Goal: Information Seeking & Learning: Learn about a topic

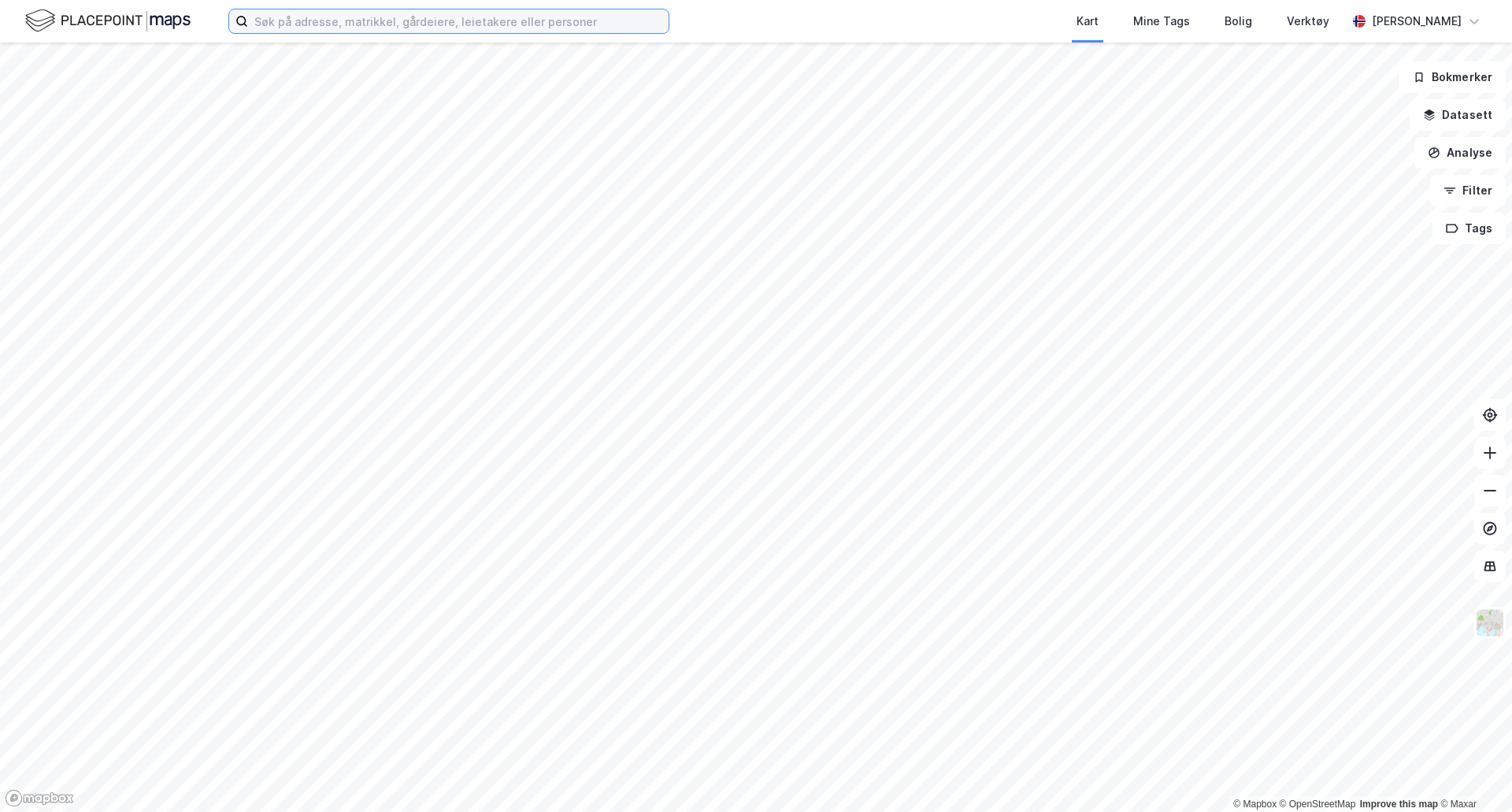
click at [312, 10] on input at bounding box center [458, 21] width 421 height 24
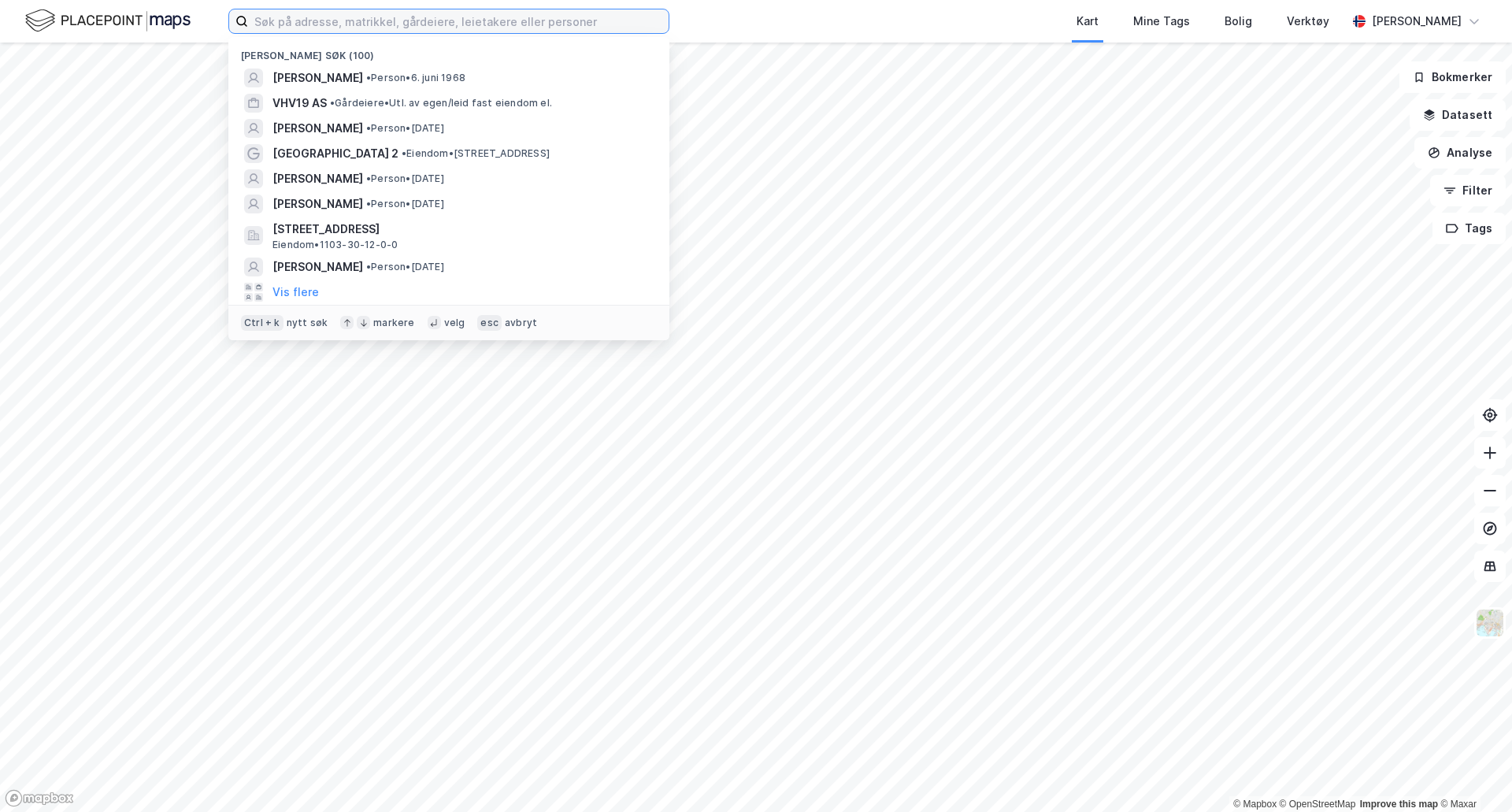
click at [312, 22] on input at bounding box center [458, 21] width 421 height 24
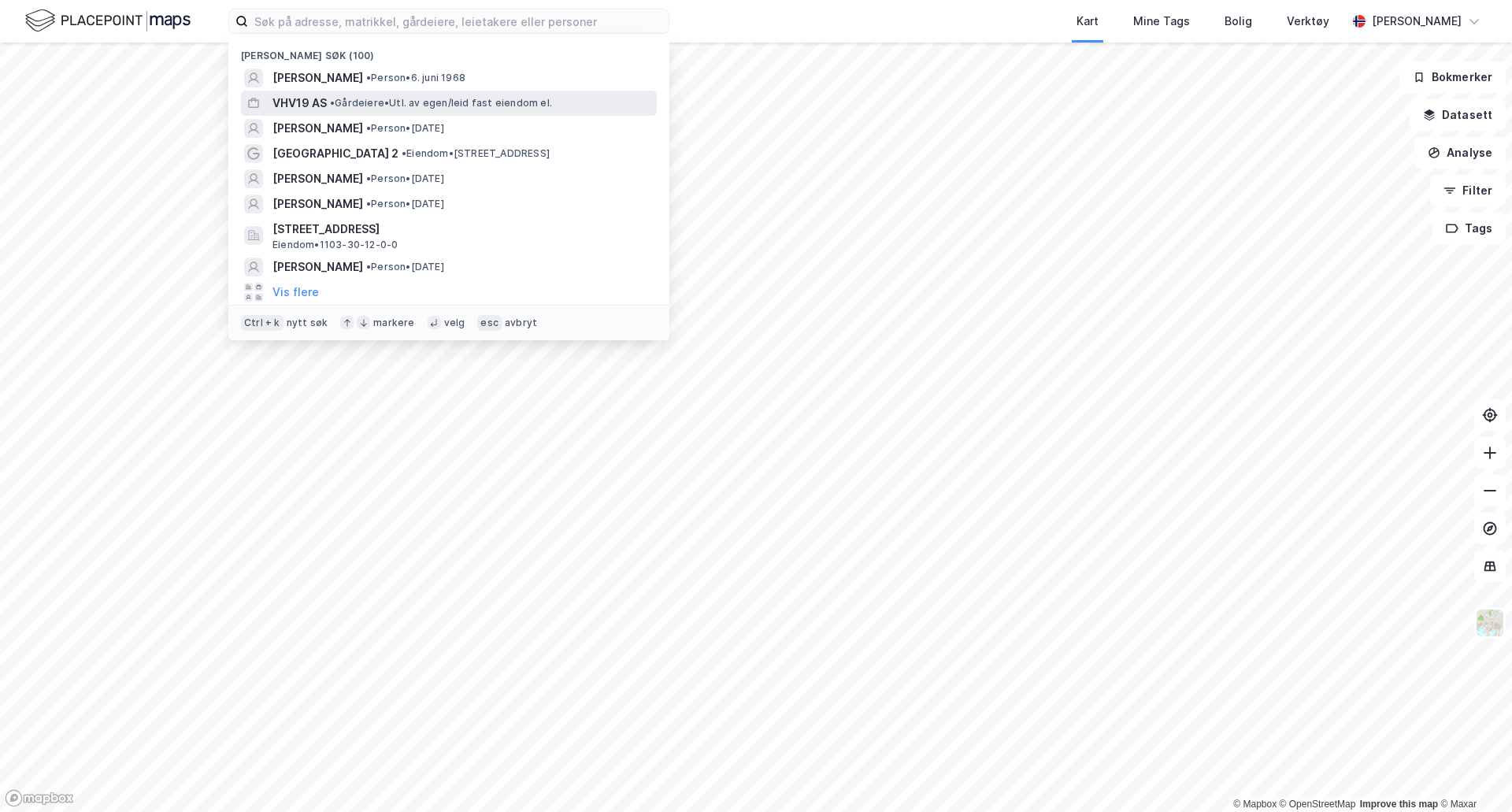
click at [387, 101] on span "• Gårdeiere • Utl. av egen/leid fast eiendom el." at bounding box center [441, 103] width 222 height 13
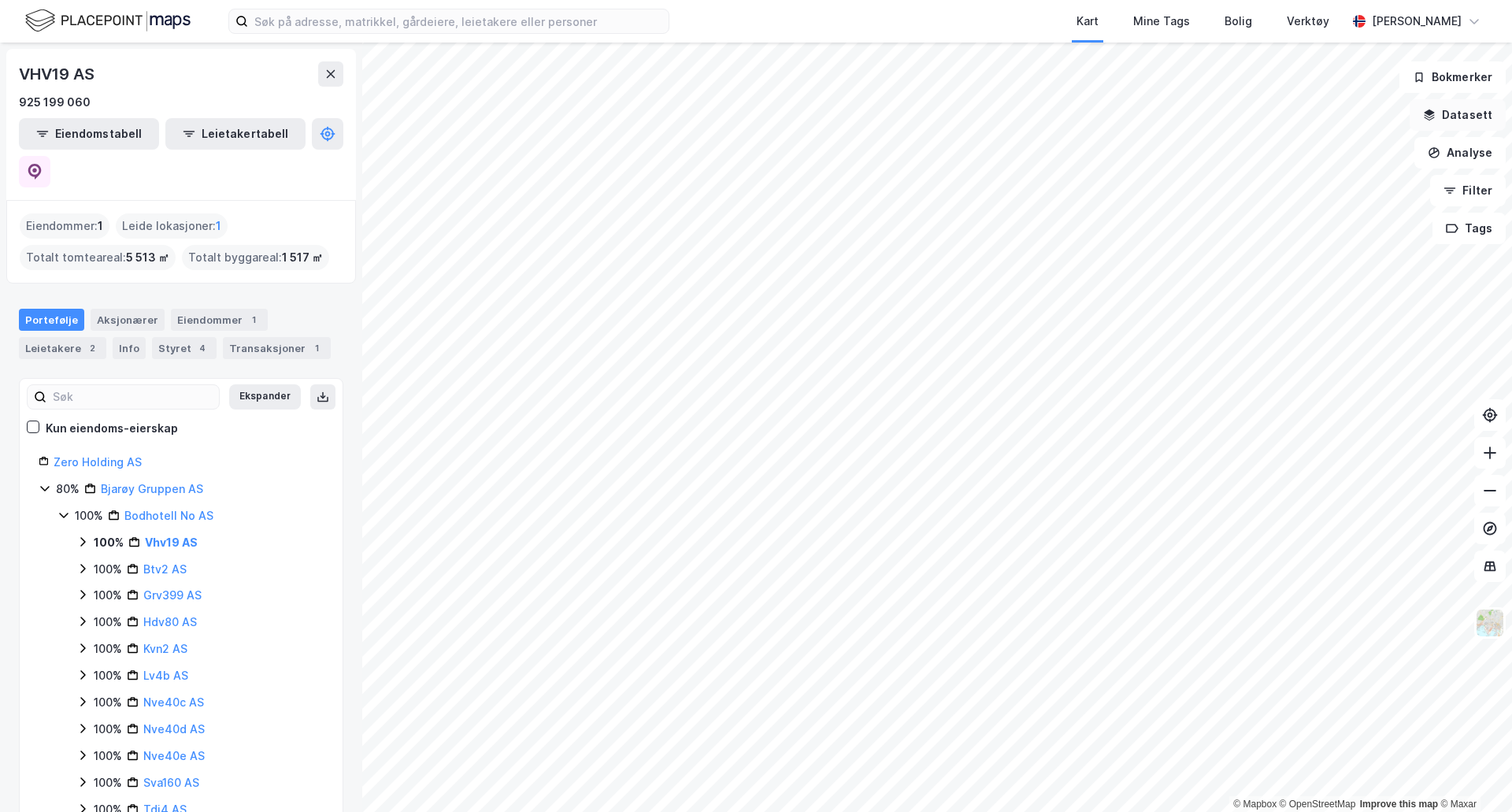
click at [1436, 118] on icon "button" at bounding box center [1429, 115] width 13 height 13
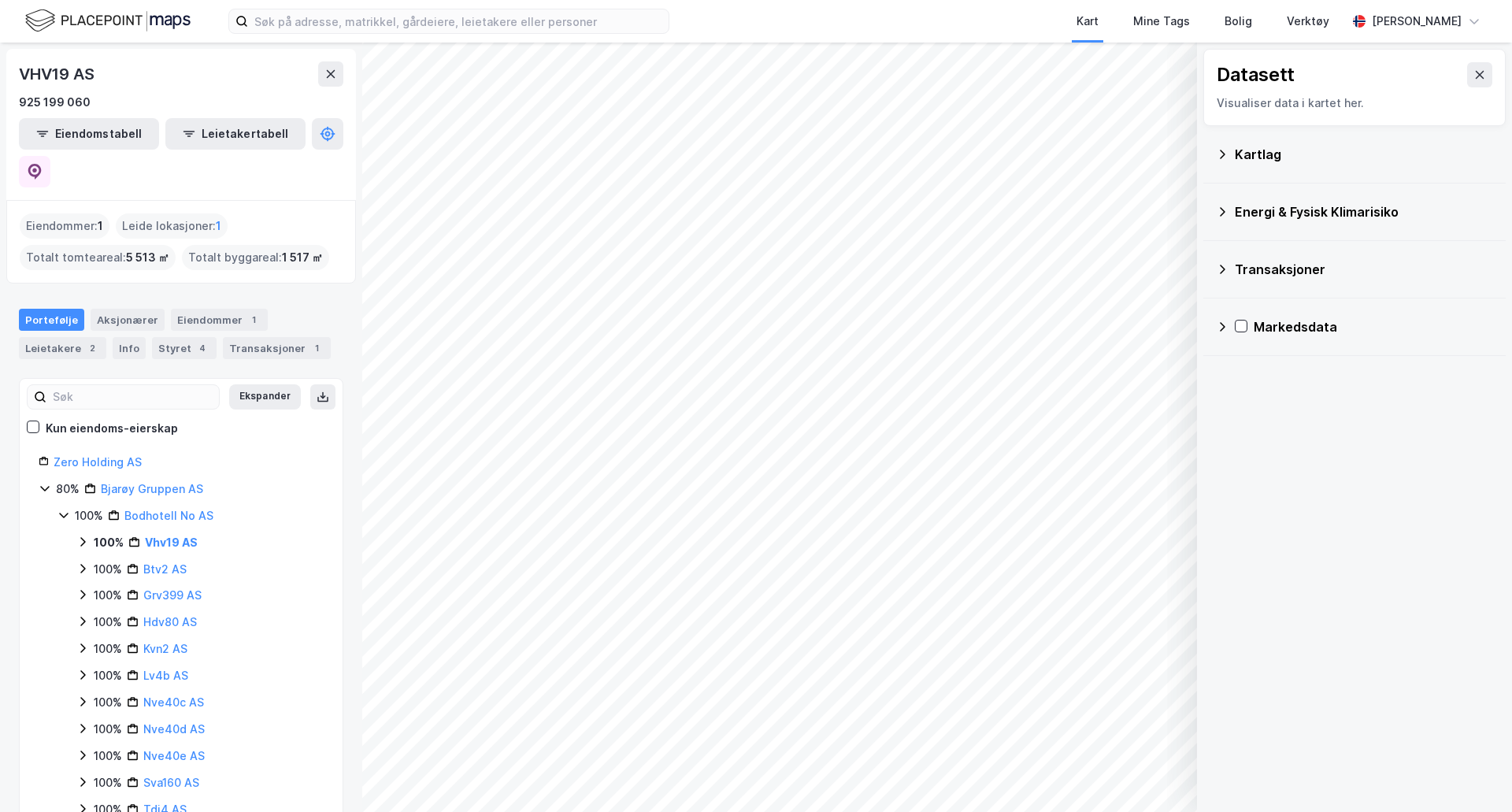
click at [1223, 156] on icon at bounding box center [1222, 154] width 13 height 13
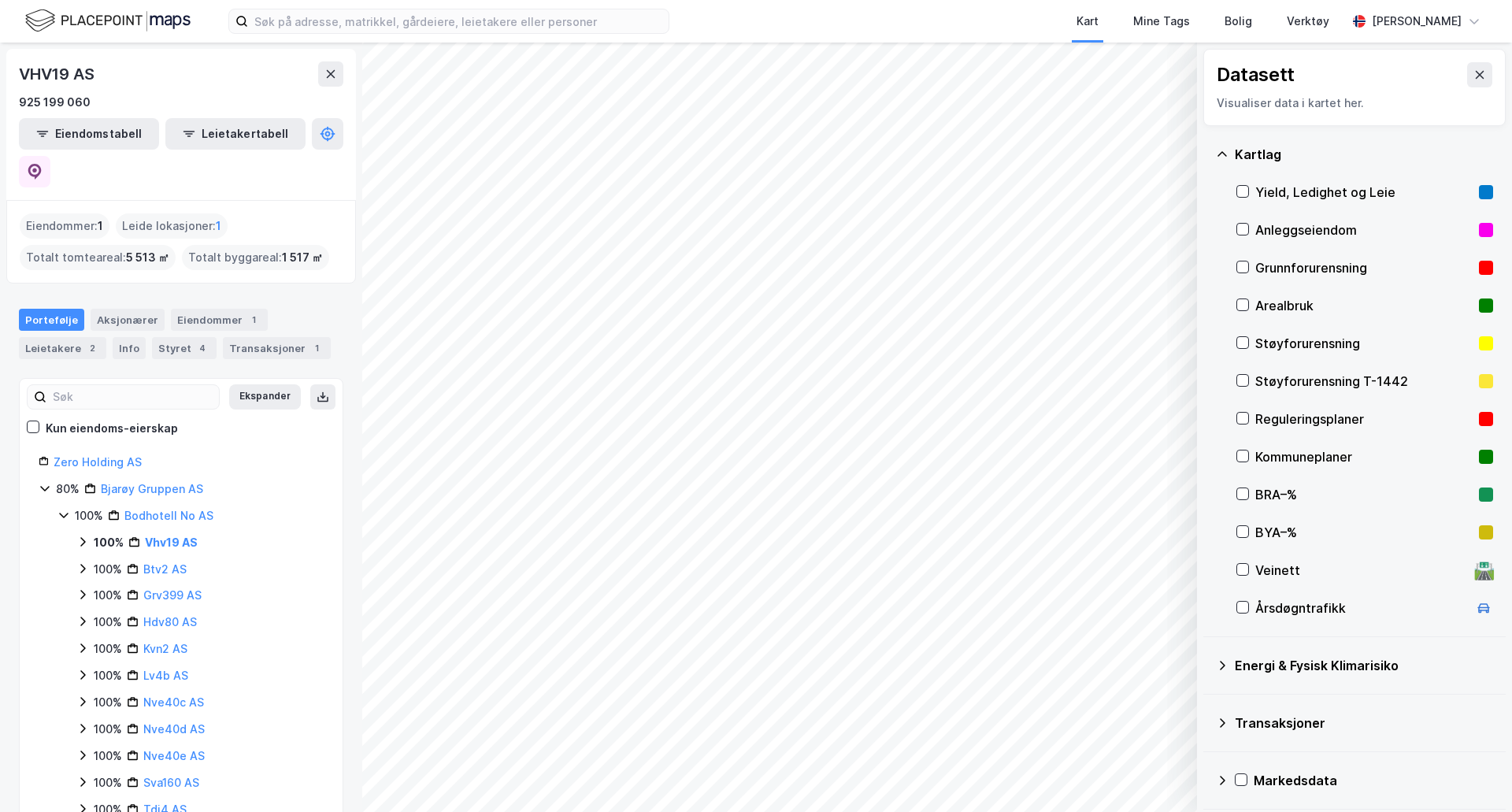
click at [1261, 461] on div "Kommuneplaner" at bounding box center [1363, 457] width 217 height 19
click at [1268, 426] on div "Reguleringsplaner" at bounding box center [1363, 419] width 217 height 19
click at [1239, 458] on icon at bounding box center [1242, 456] width 11 height 11
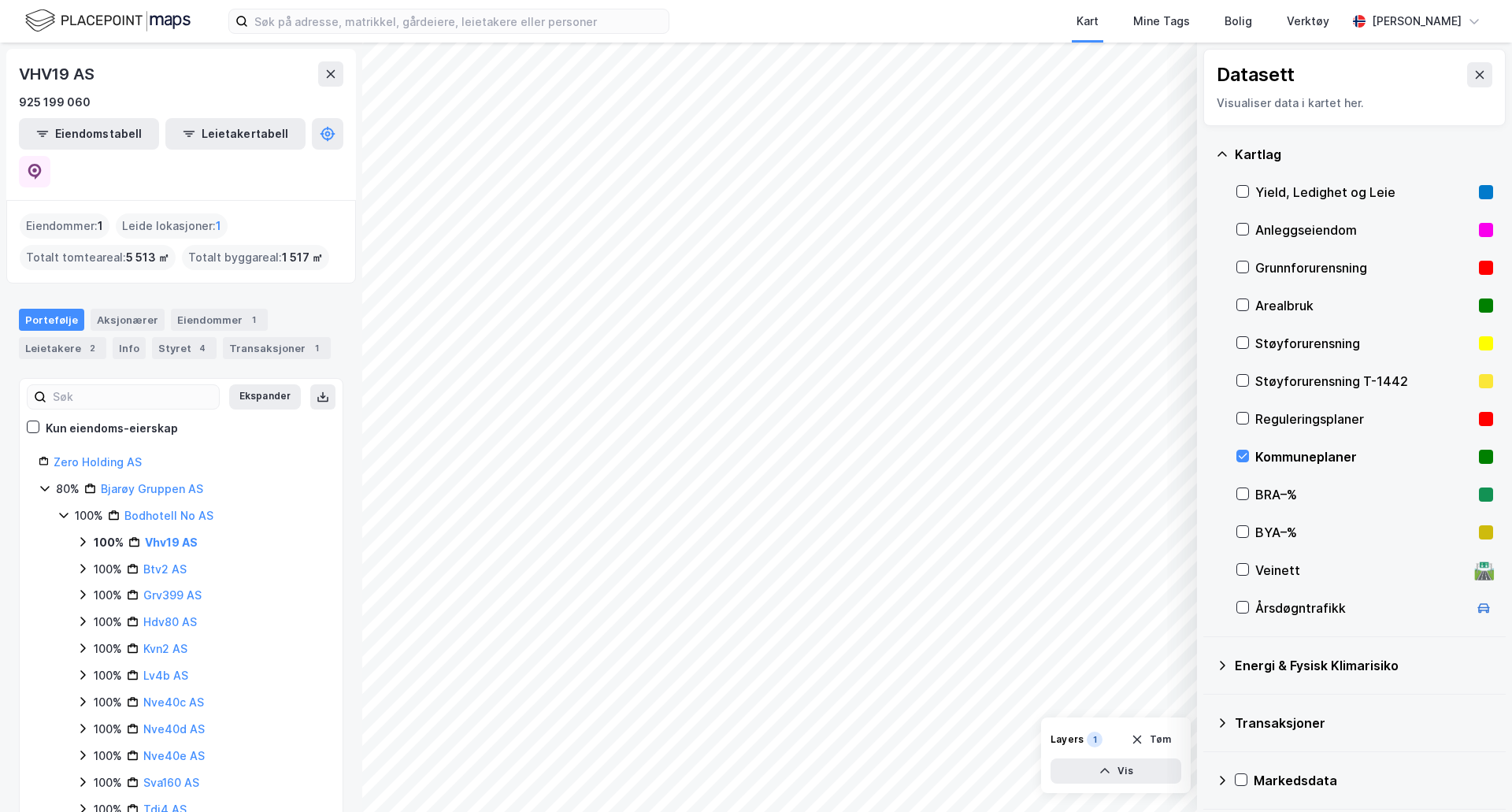
click at [1286, 425] on div "Reguleringsplaner" at bounding box center [1363, 419] width 217 height 19
click at [1275, 457] on div "Kommuneplaner" at bounding box center [1363, 457] width 217 height 19
click at [1221, 666] on icon at bounding box center [1222, 666] width 13 height 13
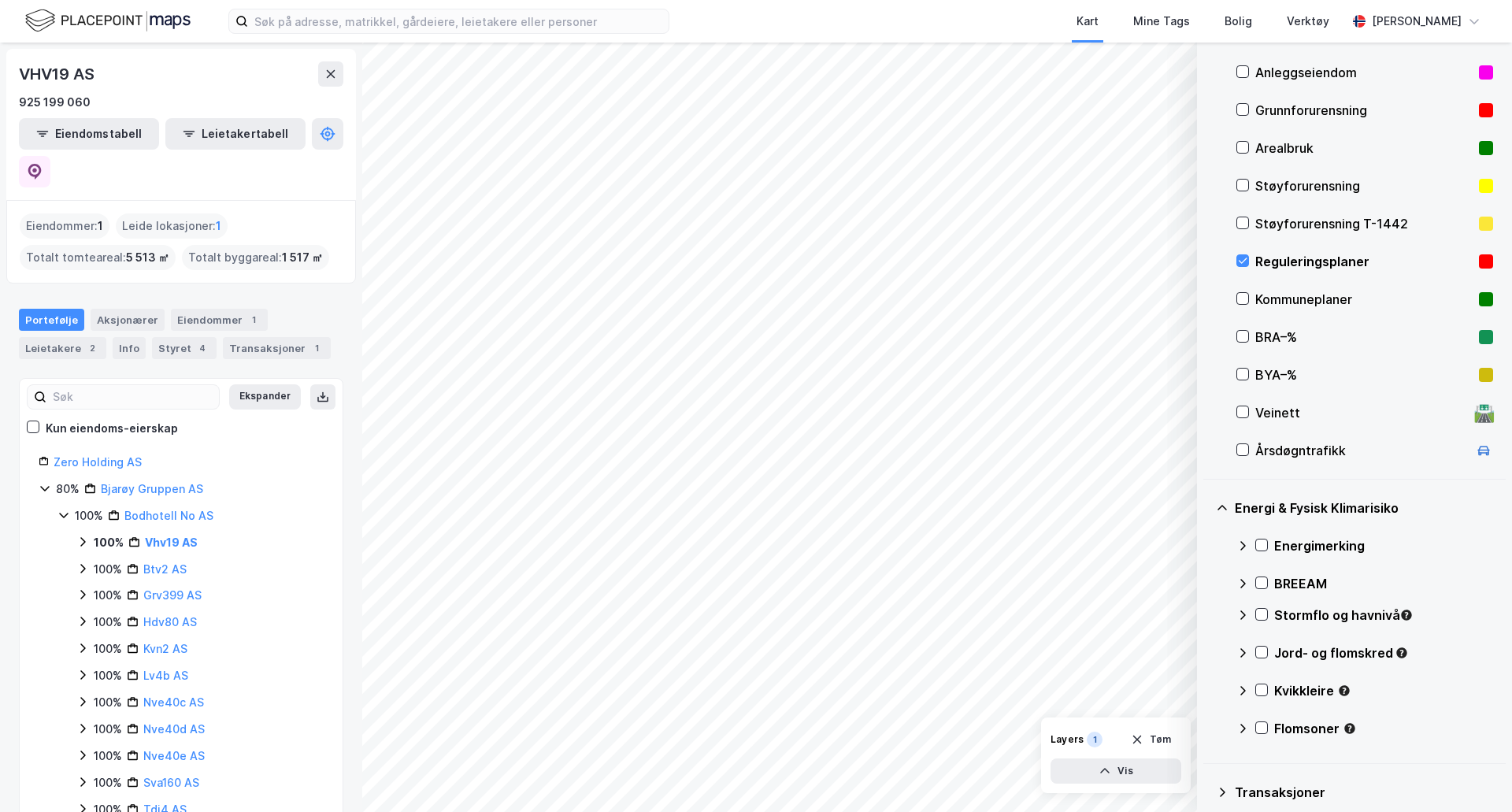
scroll to position [231, 0]
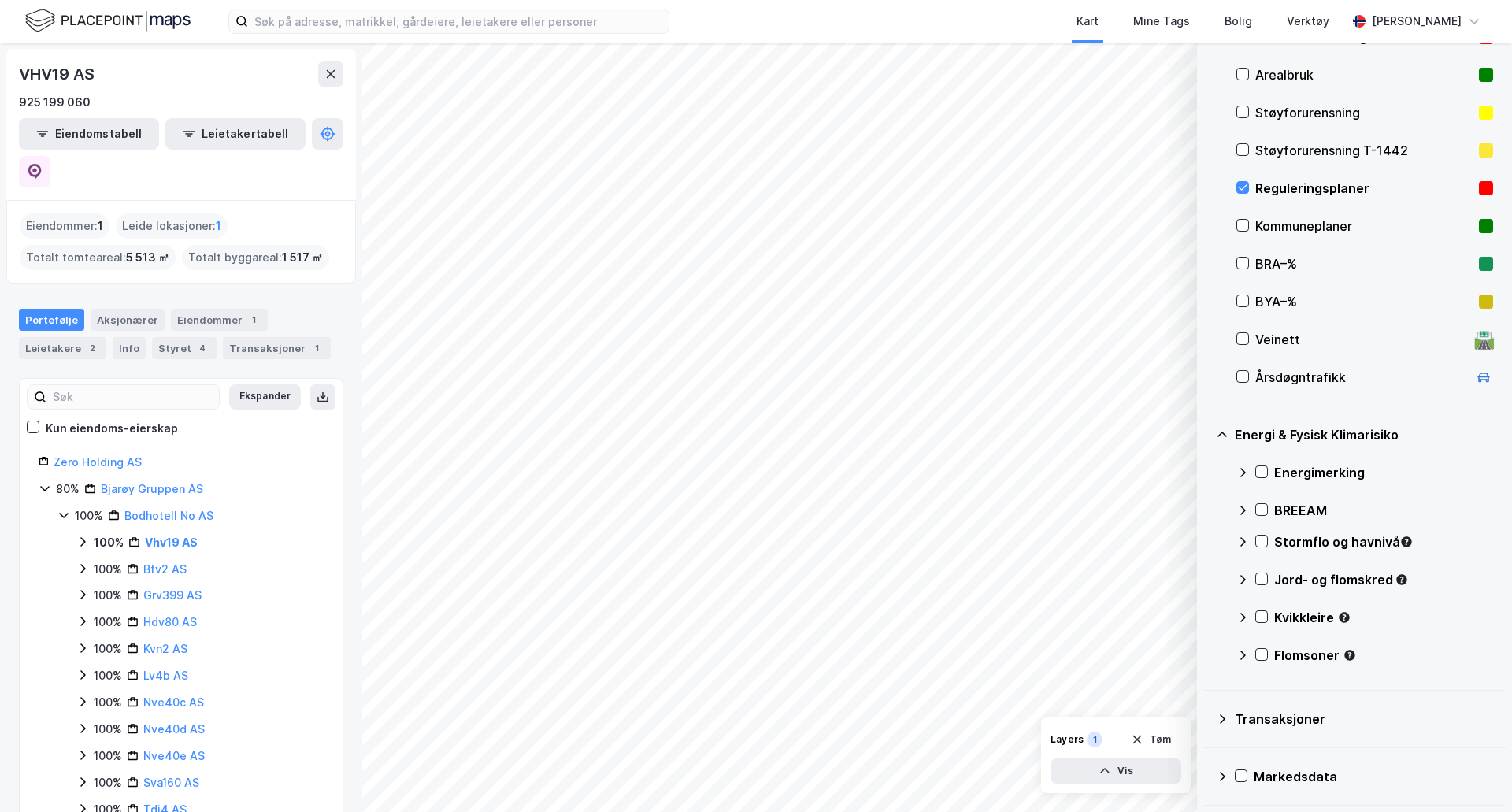
click at [1226, 717] on icon at bounding box center [1222, 719] width 13 height 13
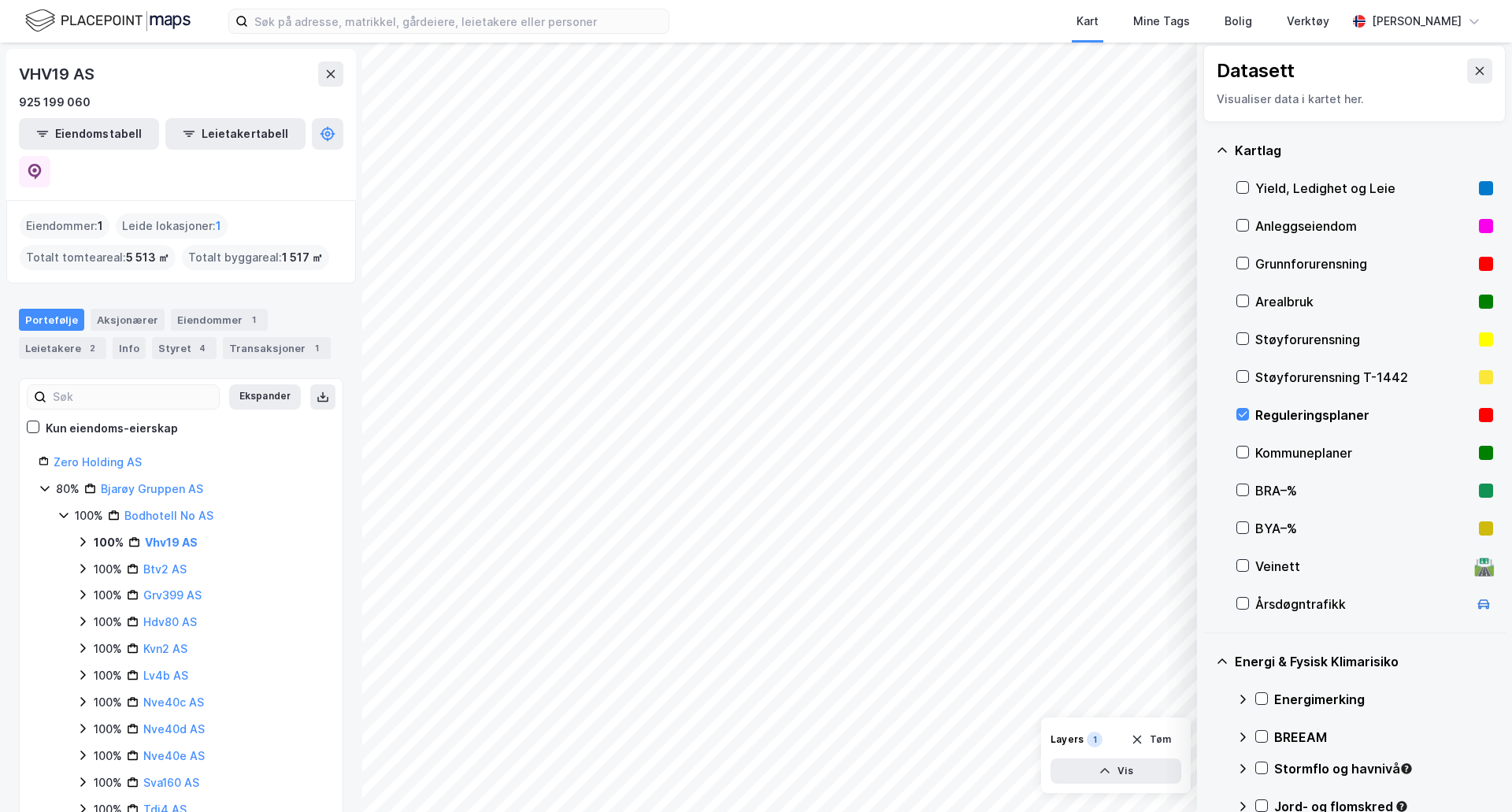
scroll to position [0, 0]
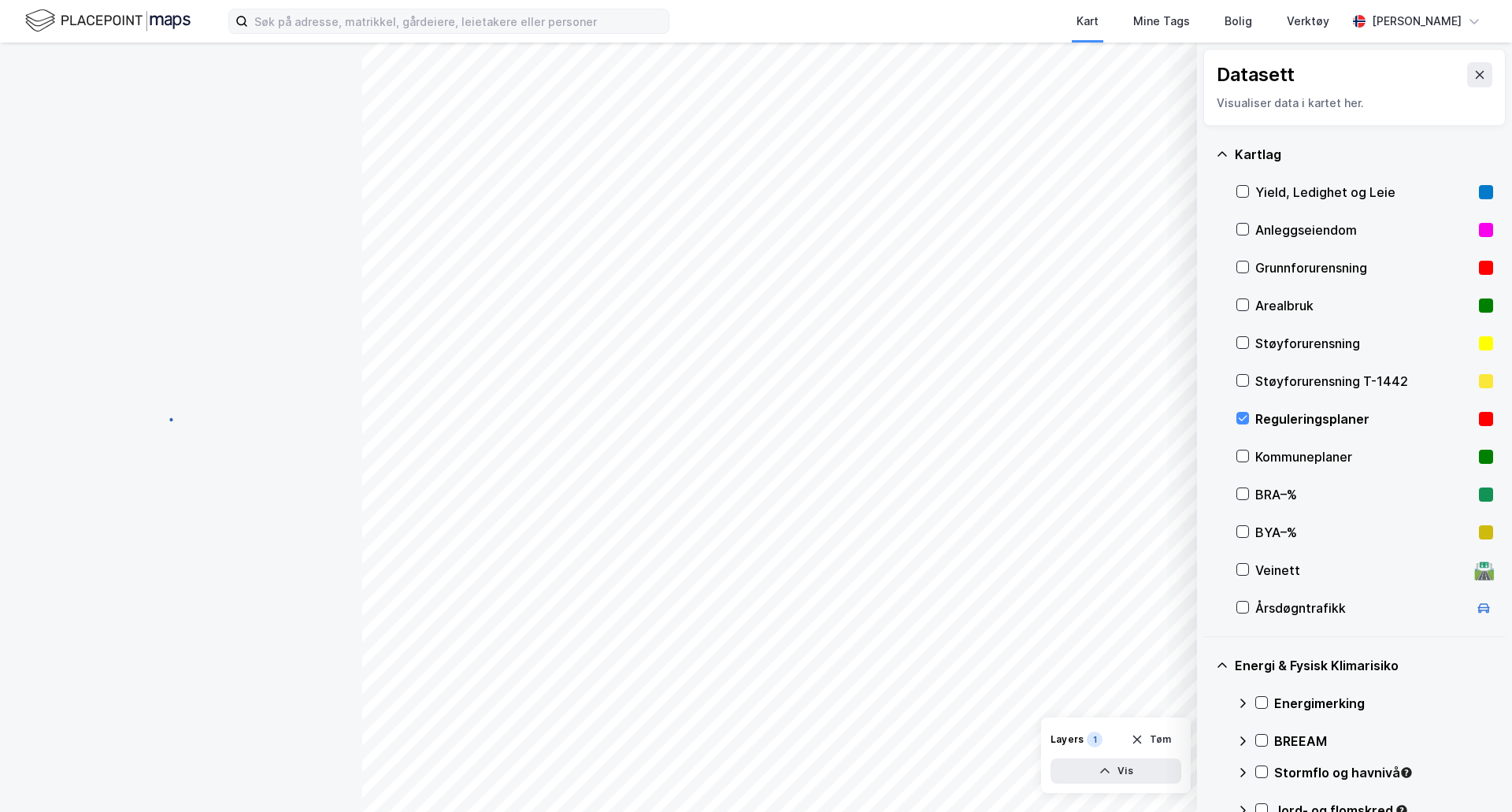
scroll to position [1, 0]
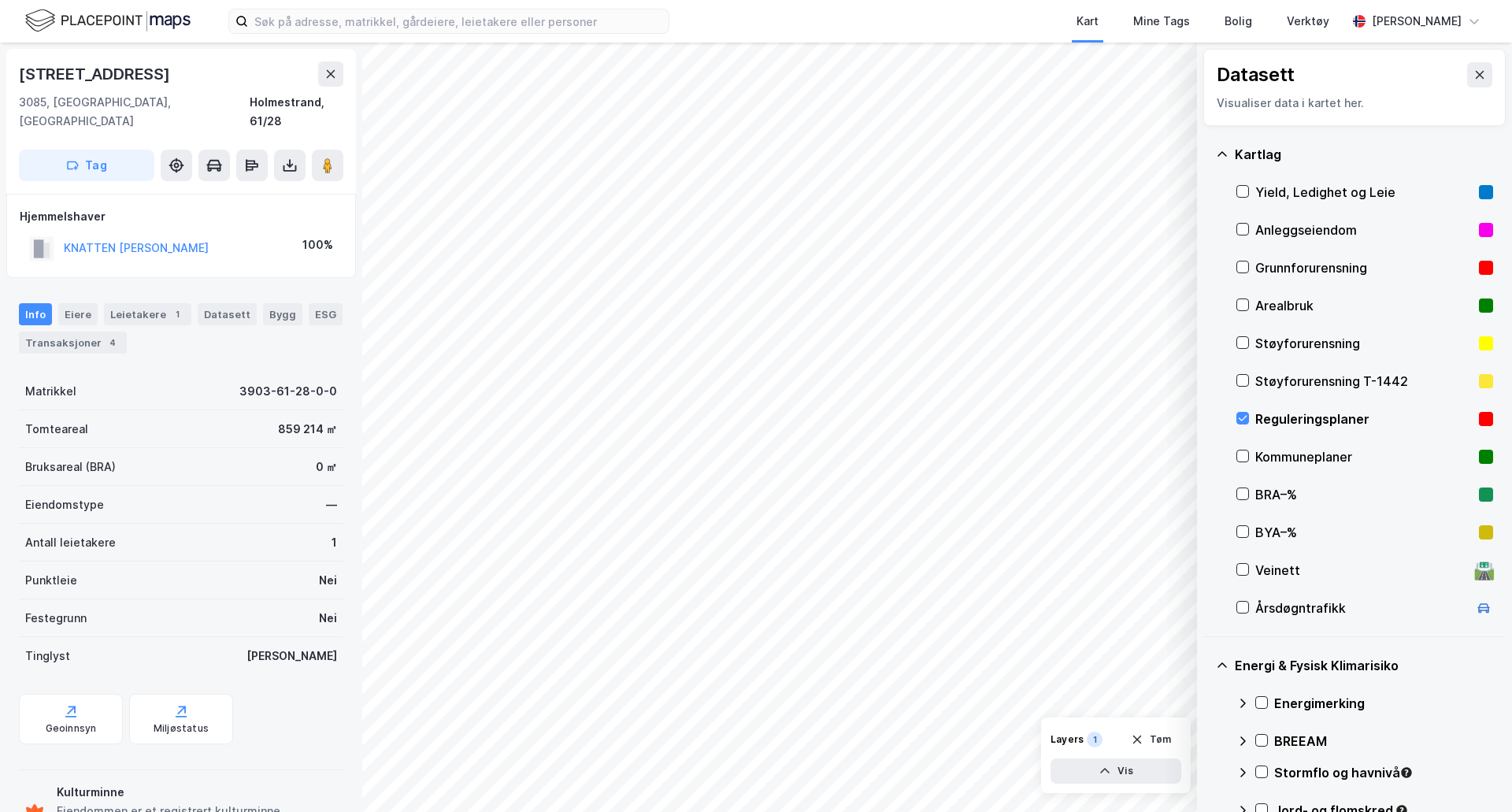
scroll to position [1, 0]
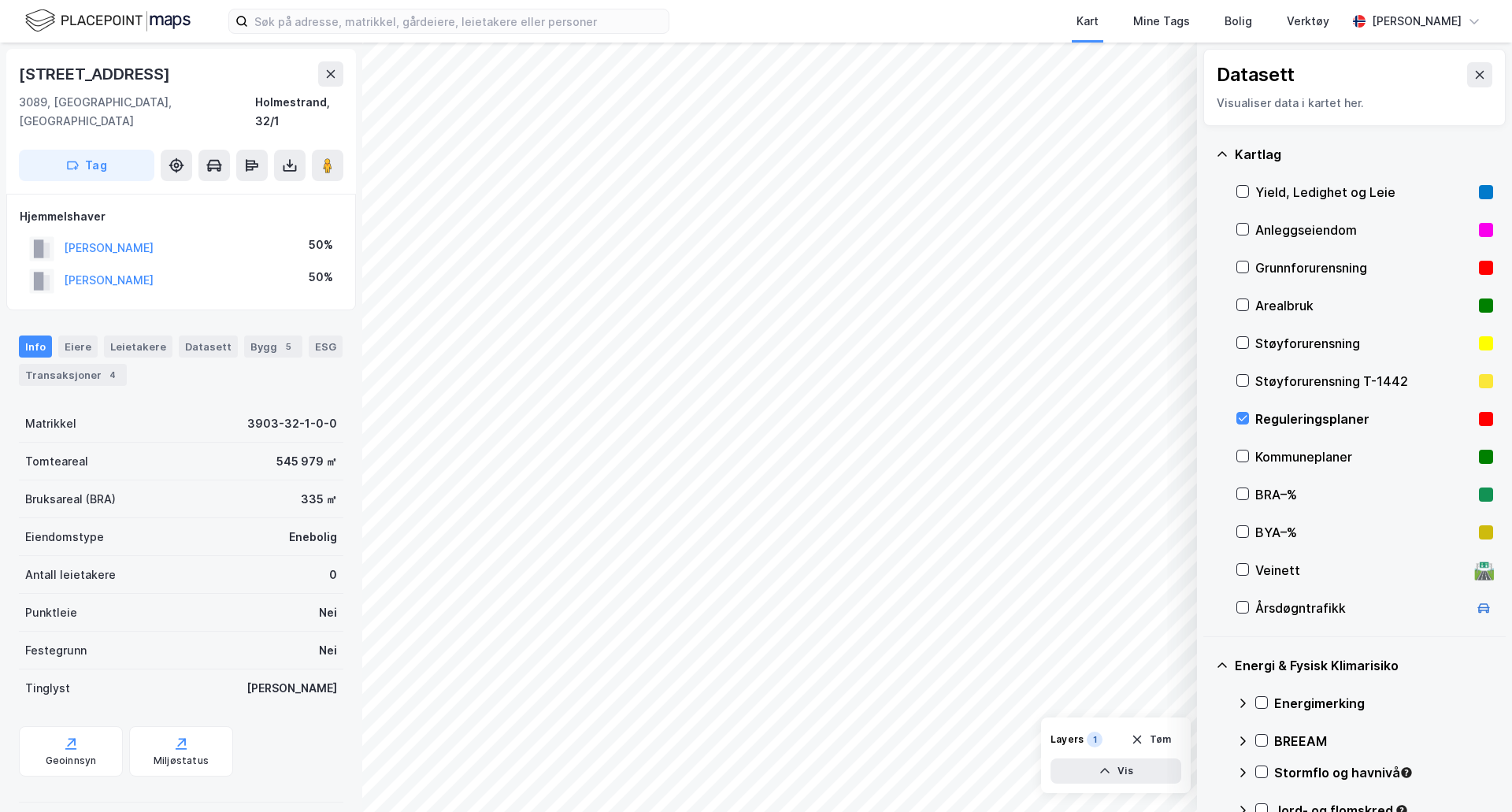
scroll to position [1, 0]
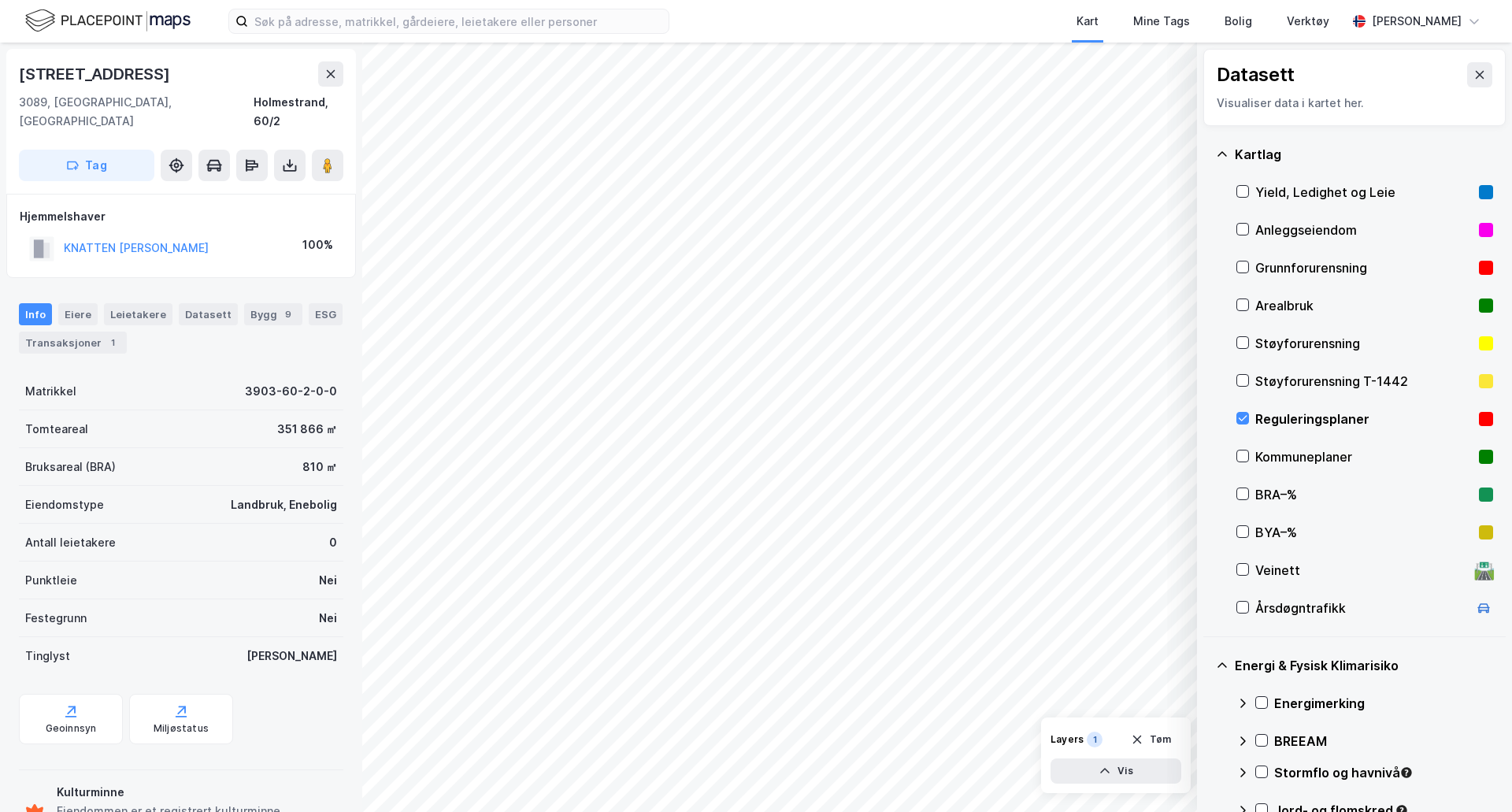
scroll to position [1, 0]
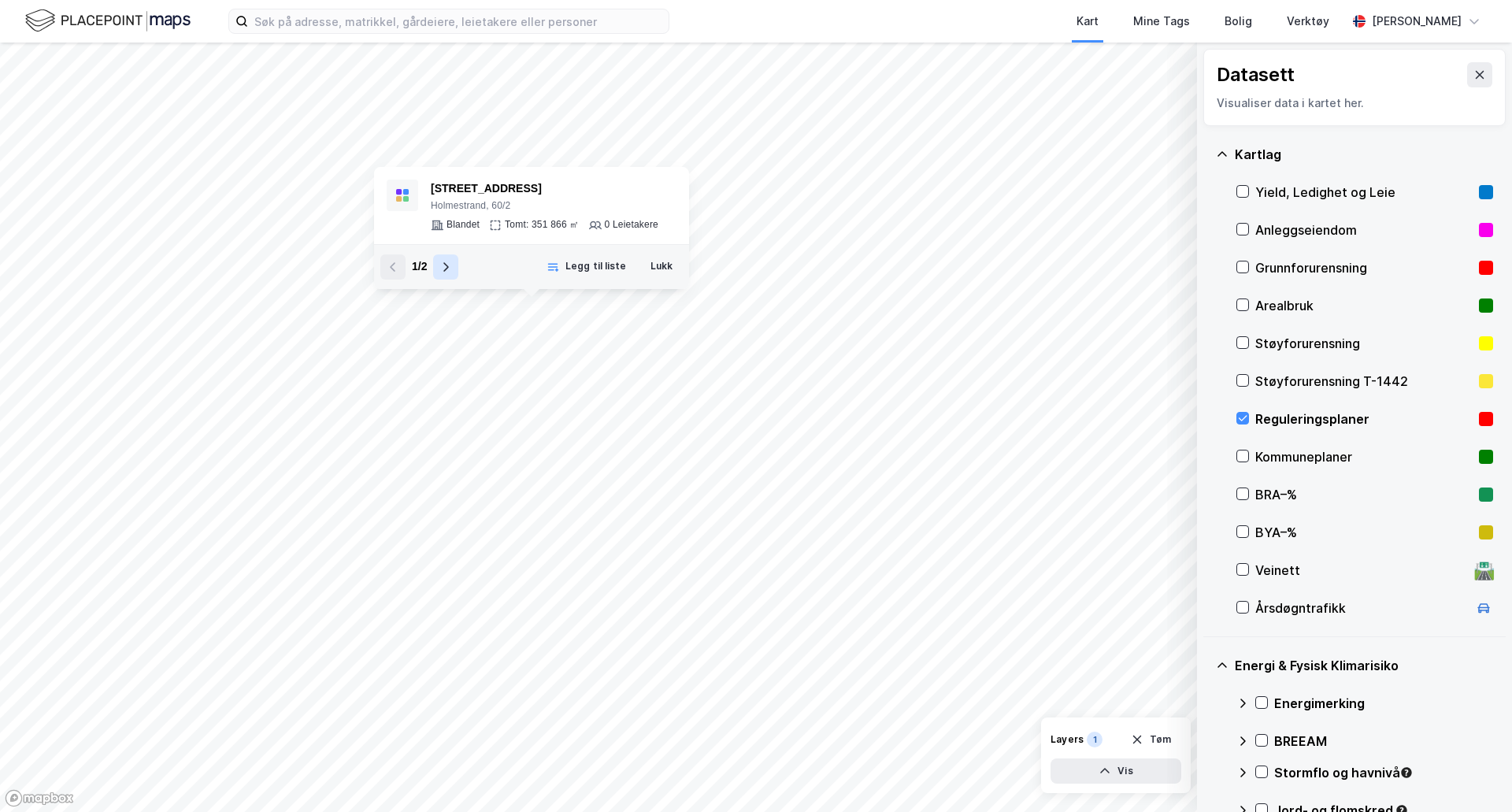
click at [451, 269] on icon at bounding box center [445, 267] width 13 height 13
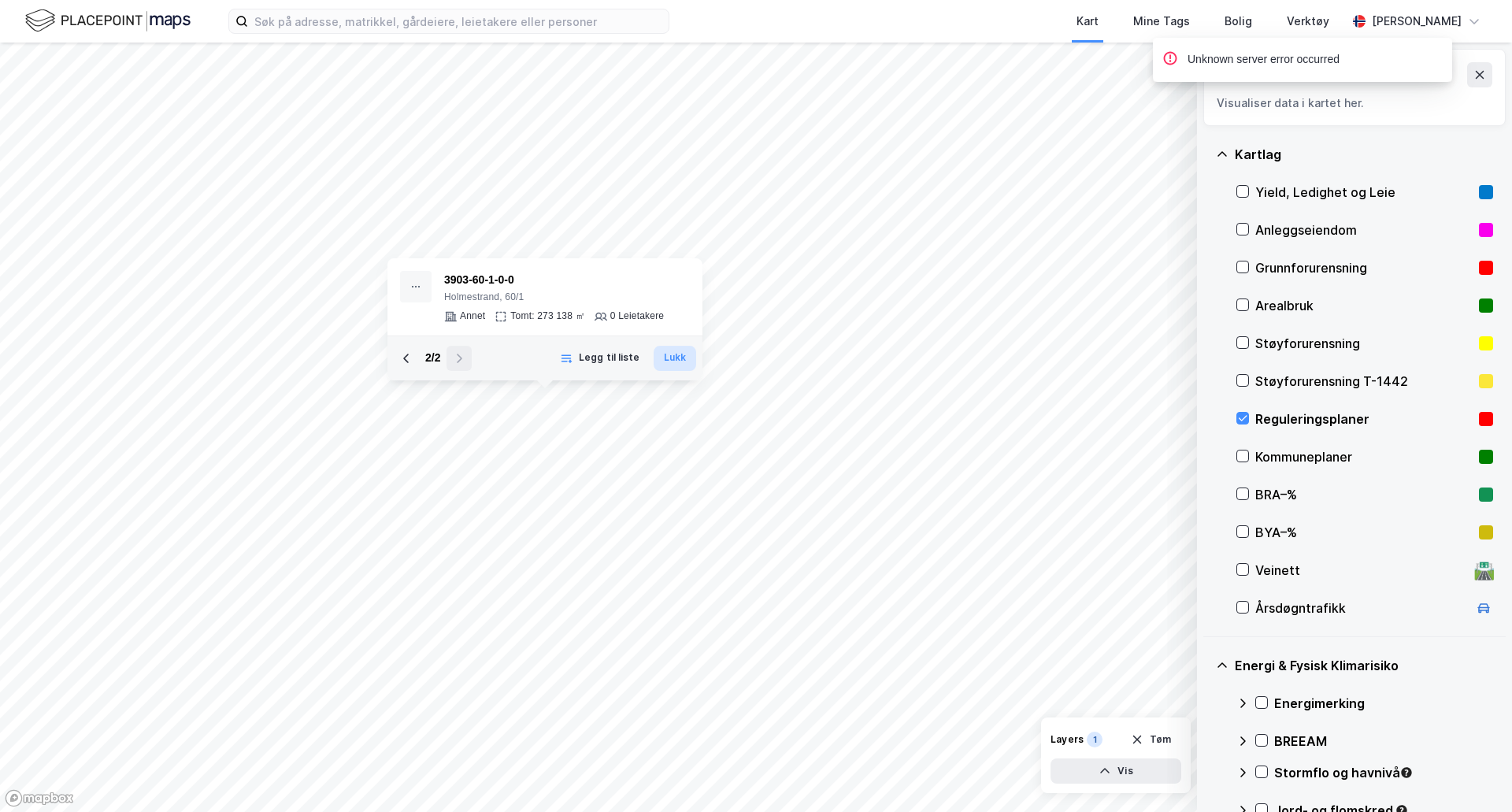
click at [677, 355] on button "Lukk" at bounding box center [674, 359] width 42 height 25
